Goal: Task Accomplishment & Management: Use online tool/utility

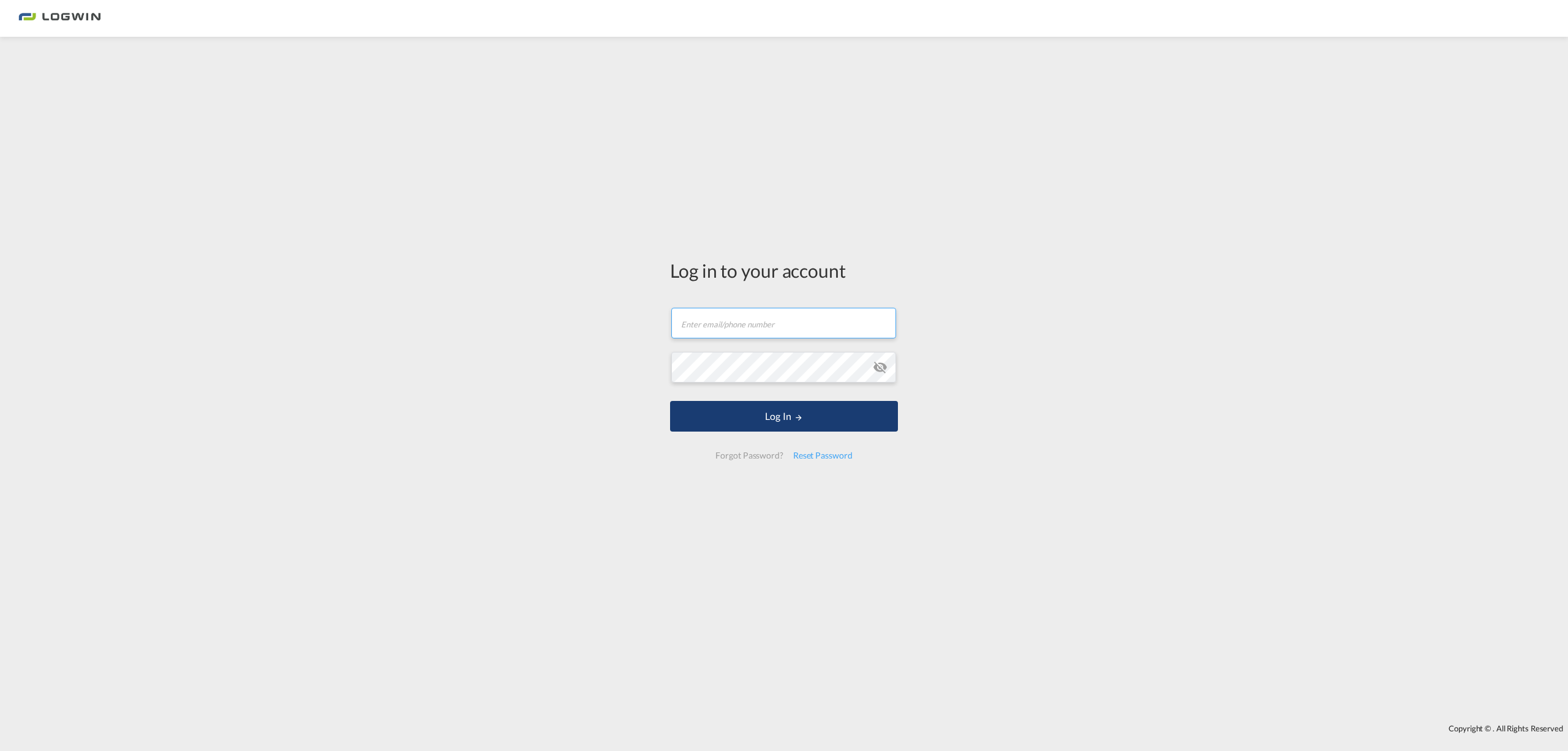
type input "sanil.sudhakaran@logwin-logistics.com"
click at [758, 420] on button "Log In" at bounding box center [784, 416] width 228 height 31
